Goal: Information Seeking & Learning: Learn about a topic

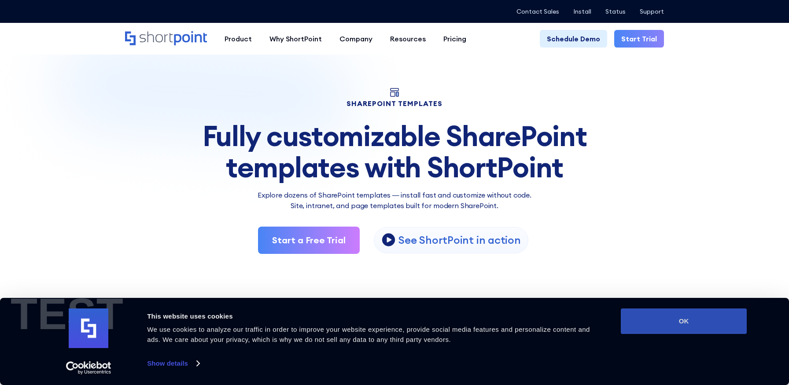
click at [632, 329] on button "OK" at bounding box center [684, 322] width 126 height 26
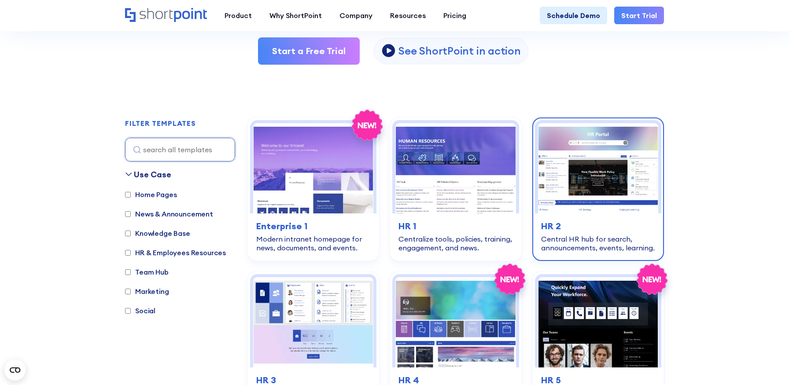
scroll to position [172, 0]
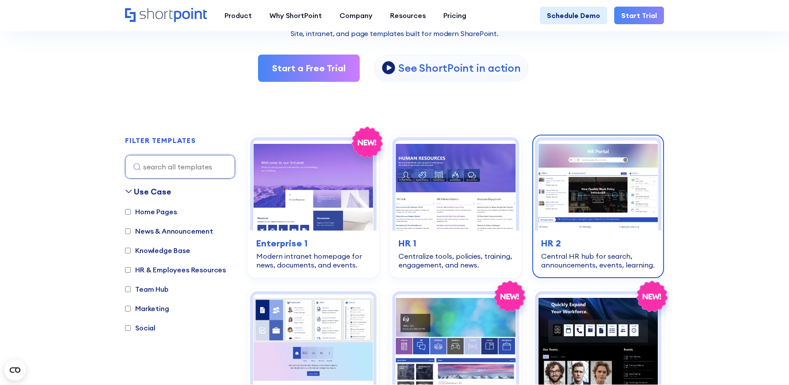
click at [572, 207] on img at bounding box center [598, 185] width 120 height 90
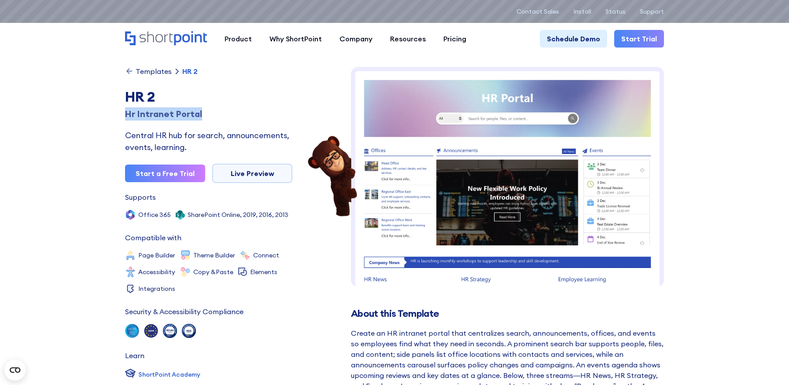
drag, startPoint x: 204, startPoint y: 114, endPoint x: 125, endPoint y: 115, distance: 78.8
click at [125, 115] on div "Hr Intranet Portal" at bounding box center [208, 113] width 167 height 13
copy div "Hr Intranet Portal"
